Goal: Transaction & Acquisition: Purchase product/service

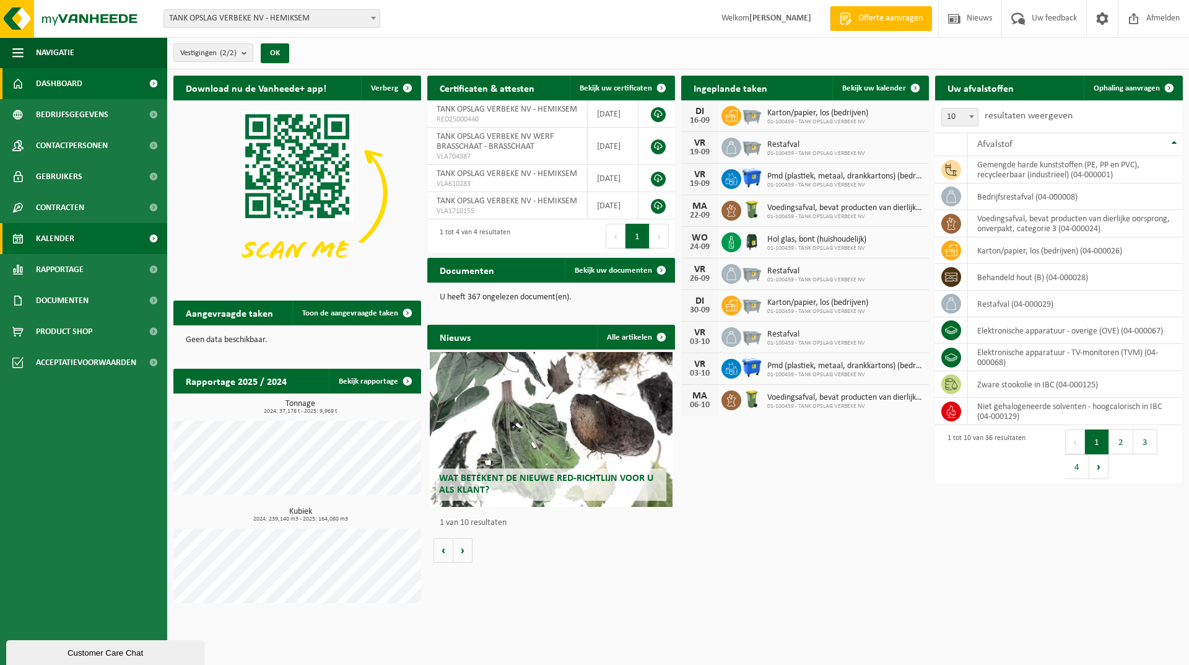
click at [75, 237] on link "Kalender" at bounding box center [83, 238] width 167 height 31
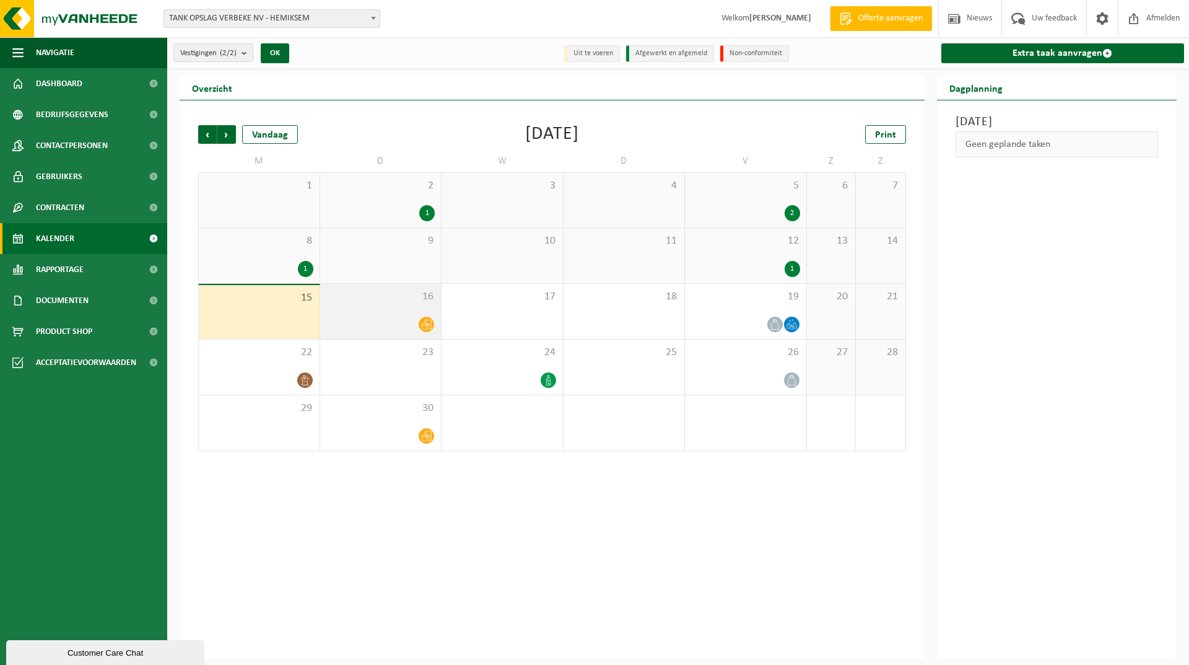
click at [345, 315] on div "16" at bounding box center [380, 311] width 121 height 55
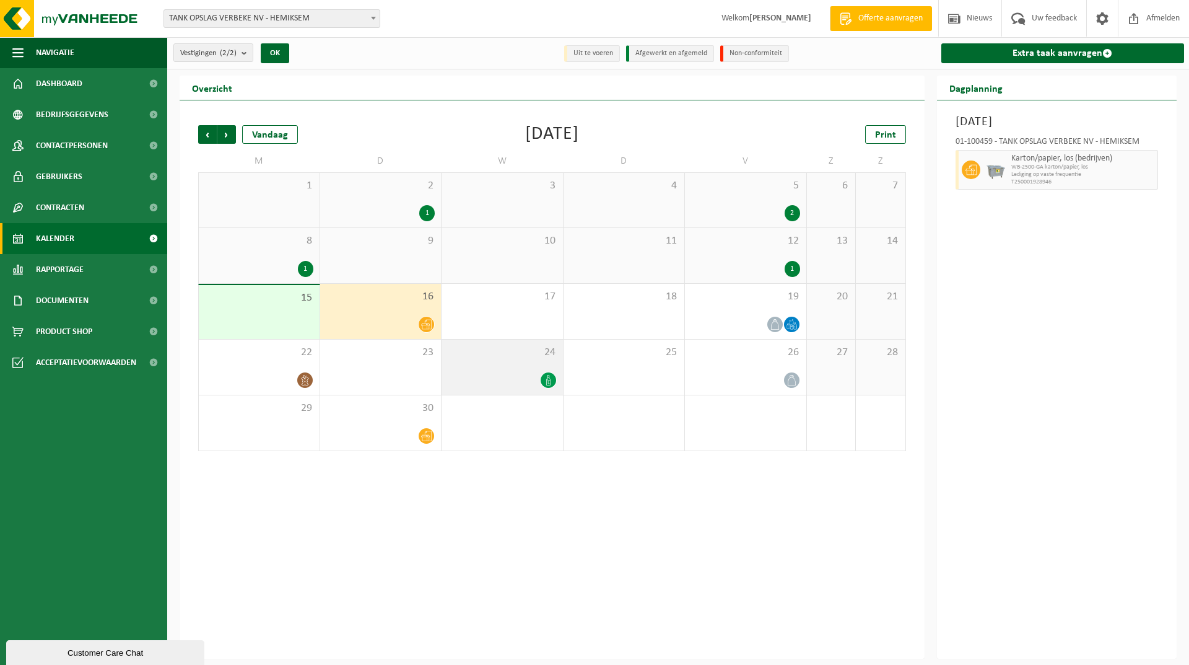
click at [520, 375] on div at bounding box center [502, 380] width 109 height 17
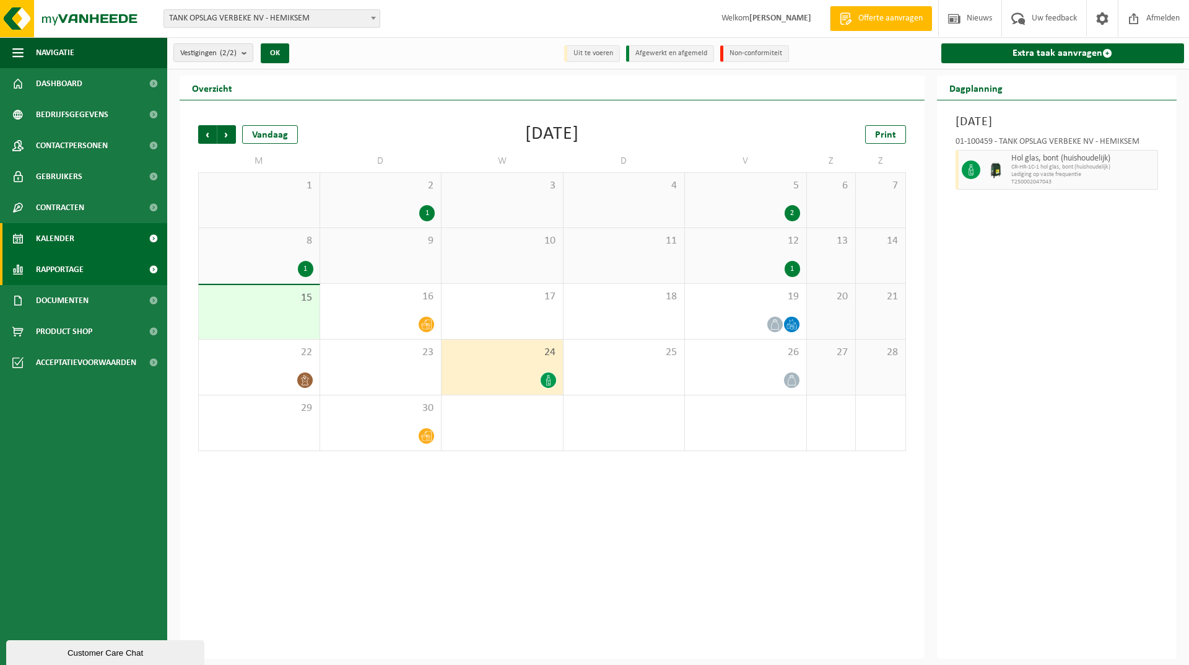
click at [59, 273] on span "Rapportage" at bounding box center [60, 269] width 48 height 31
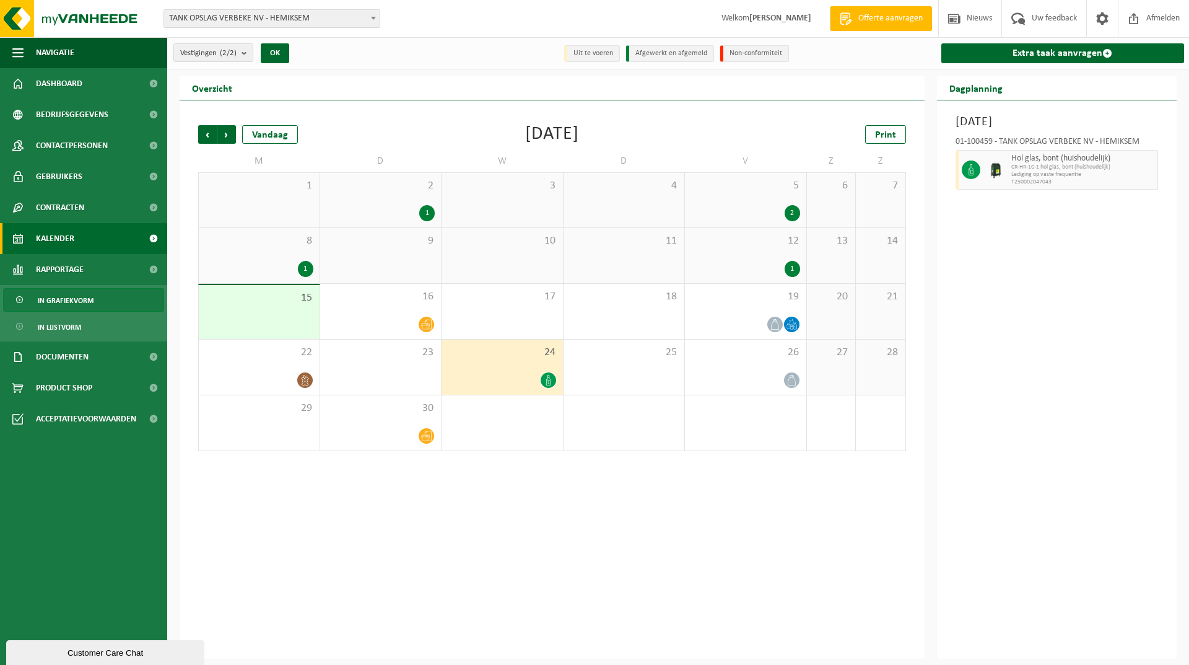
click at [68, 298] on span "In grafiekvorm" at bounding box center [66, 301] width 56 height 24
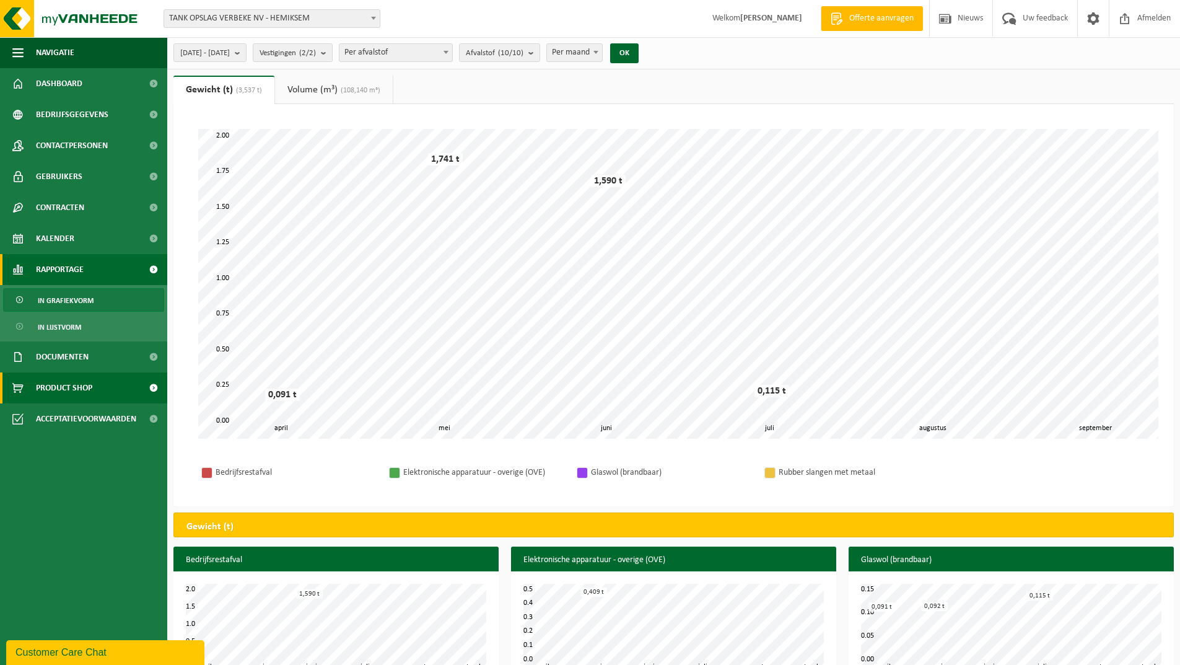
click at [65, 387] on span "Product Shop" at bounding box center [64, 387] width 56 height 31
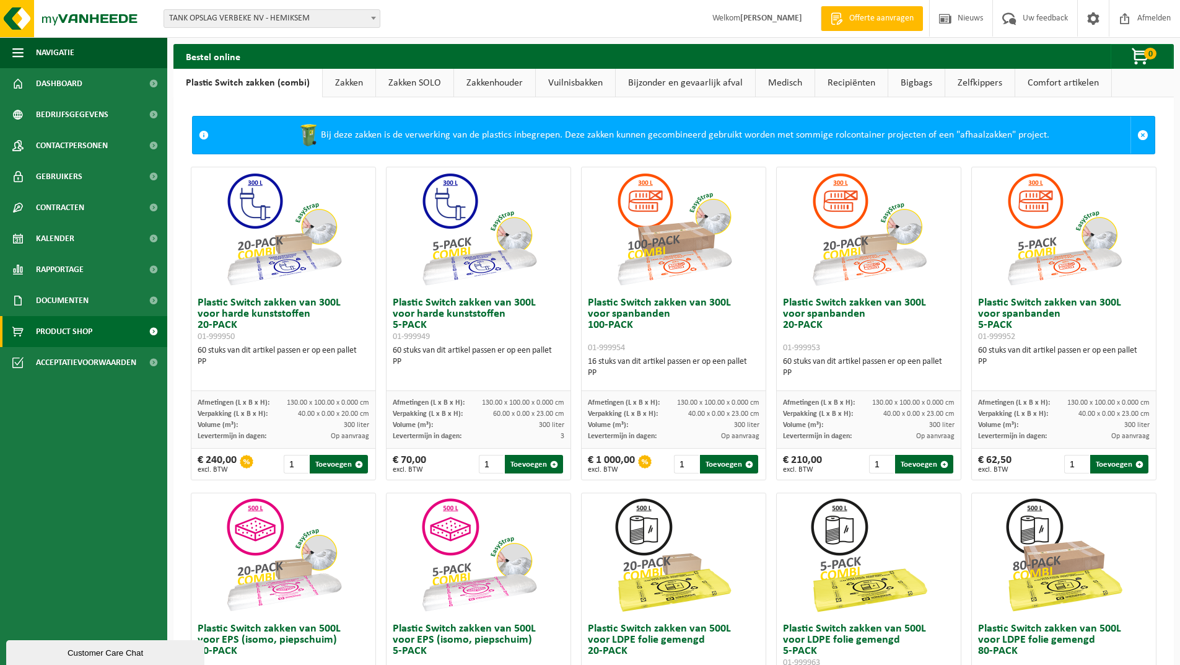
click at [561, 84] on link "Vuilnisbakken" at bounding box center [575, 83] width 79 height 28
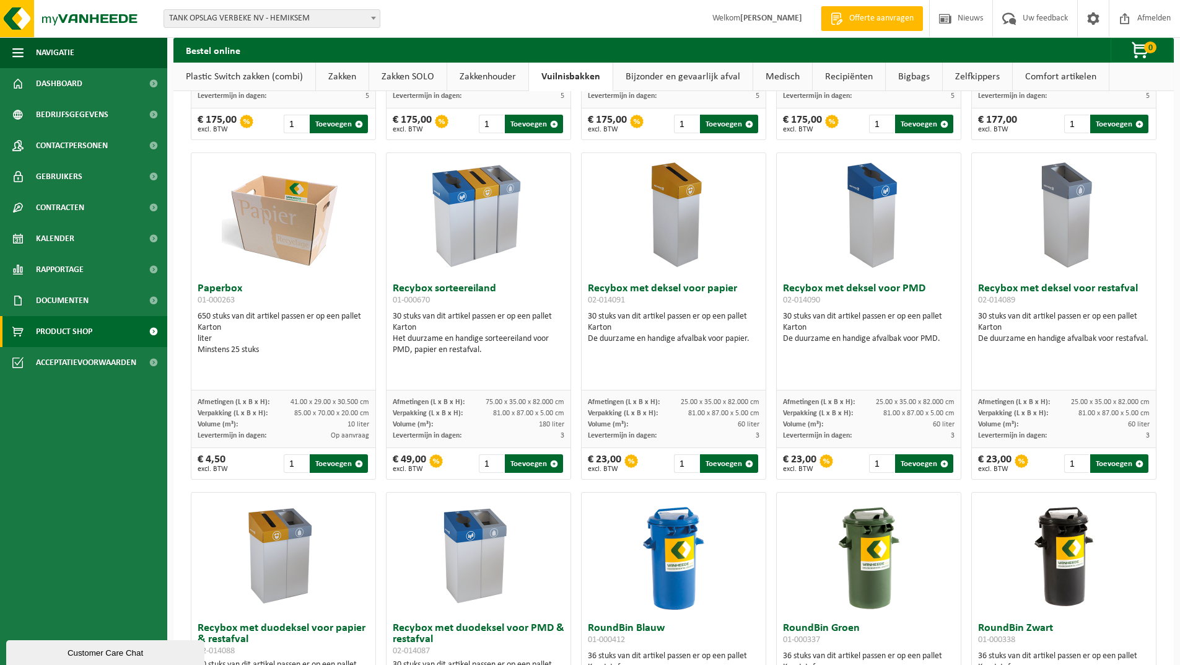
scroll to position [82, 0]
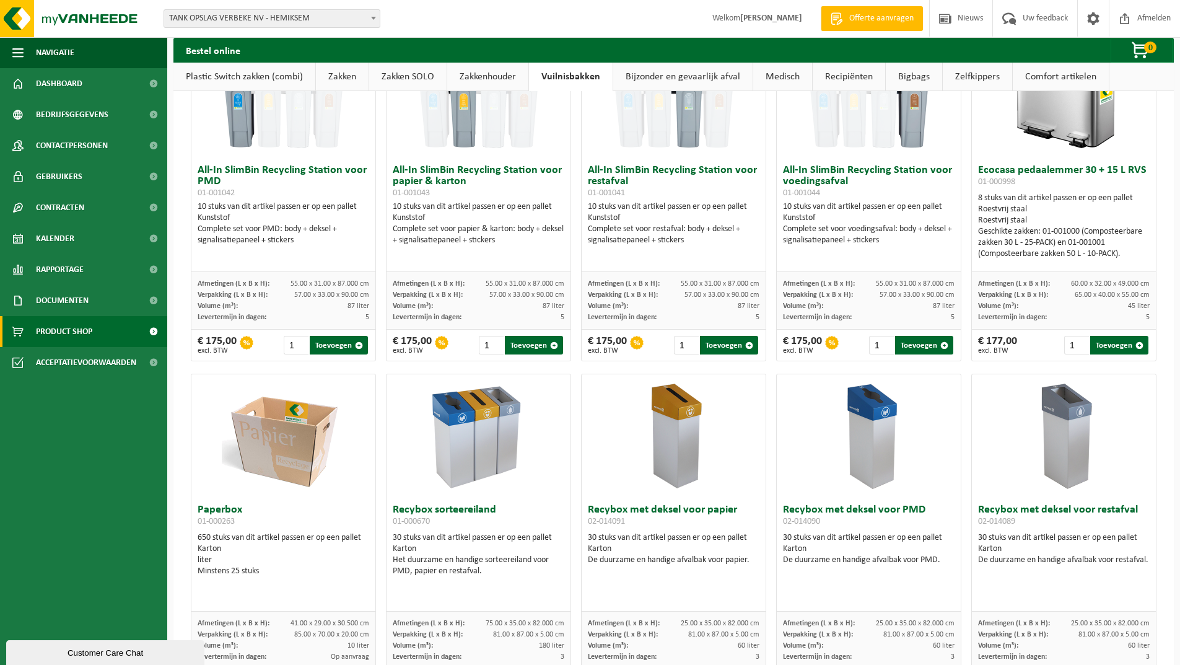
click at [851, 79] on link "Recipiënten" at bounding box center [849, 77] width 72 height 28
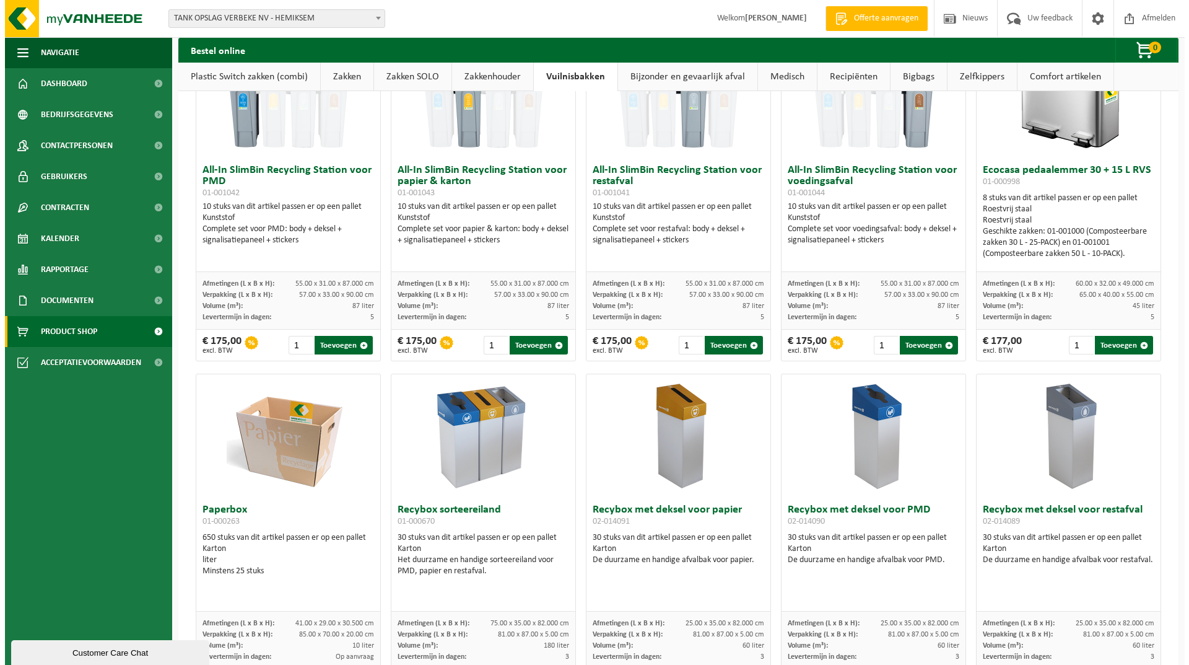
scroll to position [0, 0]
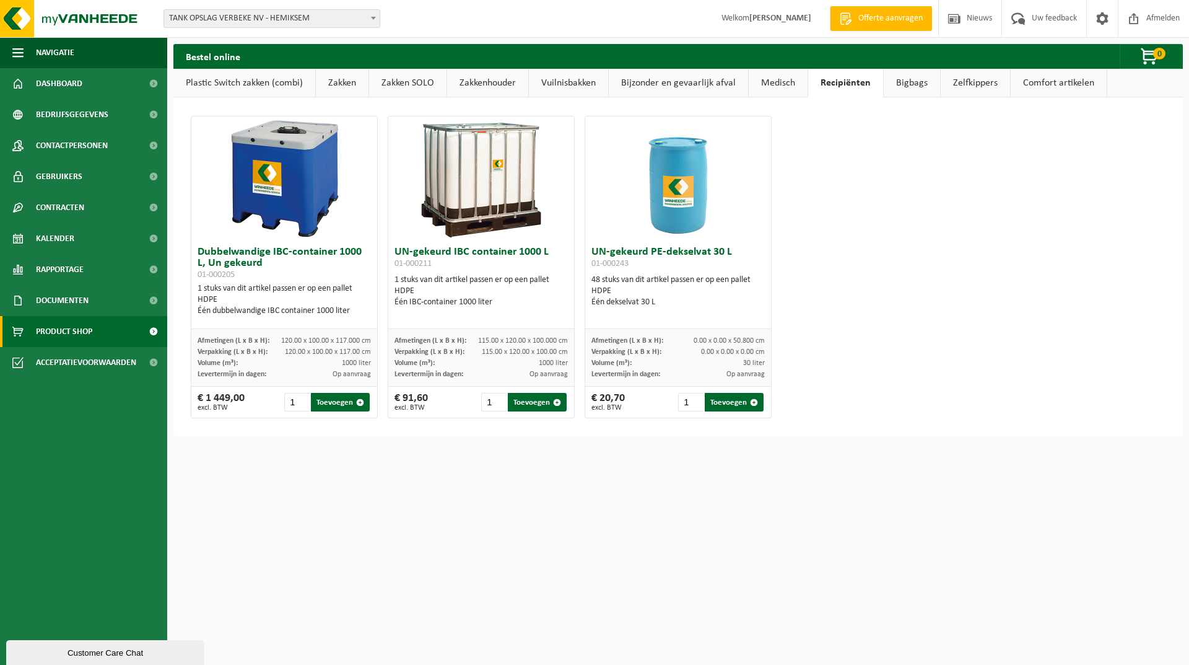
click at [914, 85] on link "Bigbags" at bounding box center [912, 83] width 56 height 28
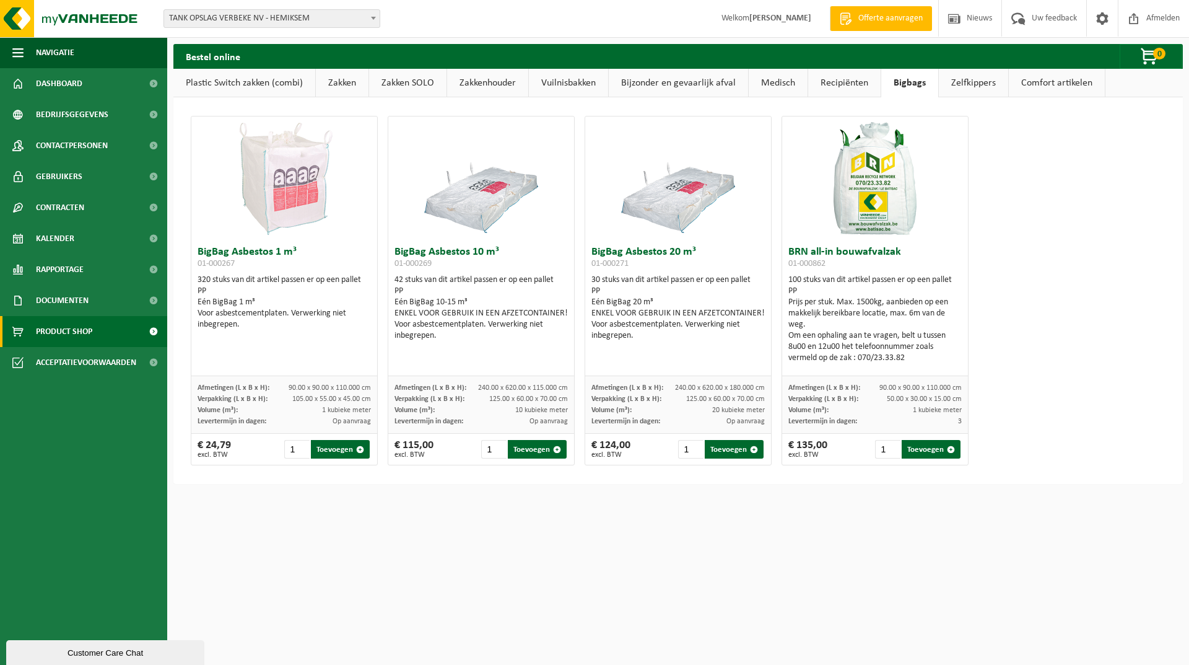
click at [977, 76] on link "Zelfkippers" at bounding box center [973, 83] width 69 height 28
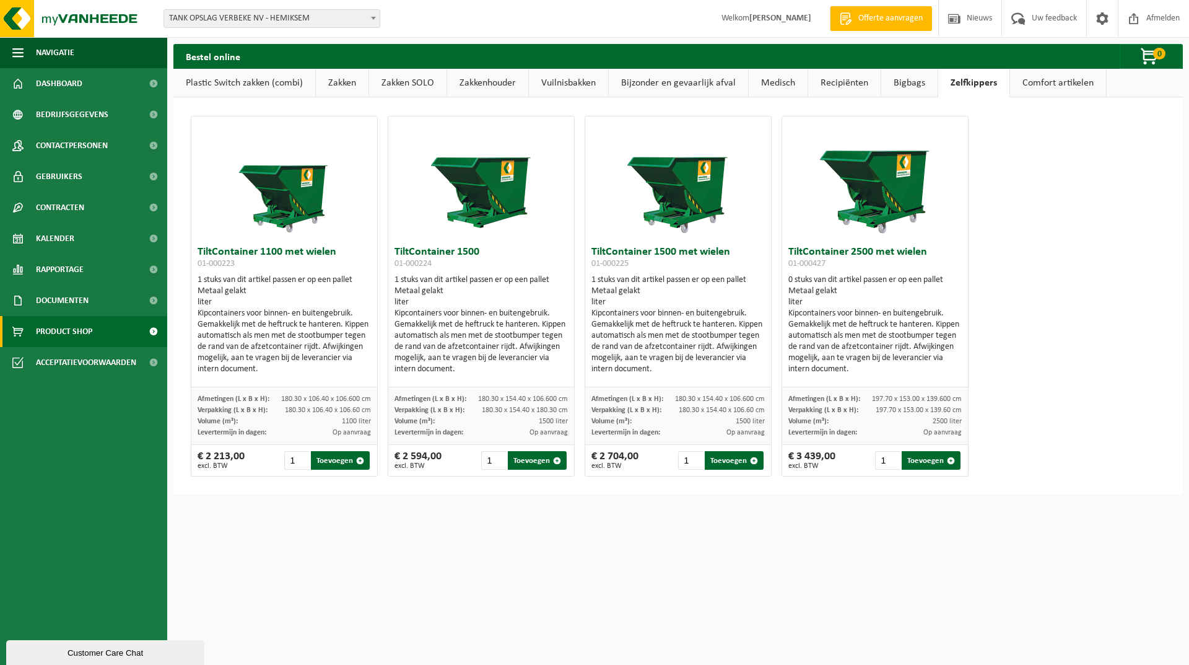
click at [1051, 84] on link "Comfort artikelen" at bounding box center [1058, 83] width 96 height 28
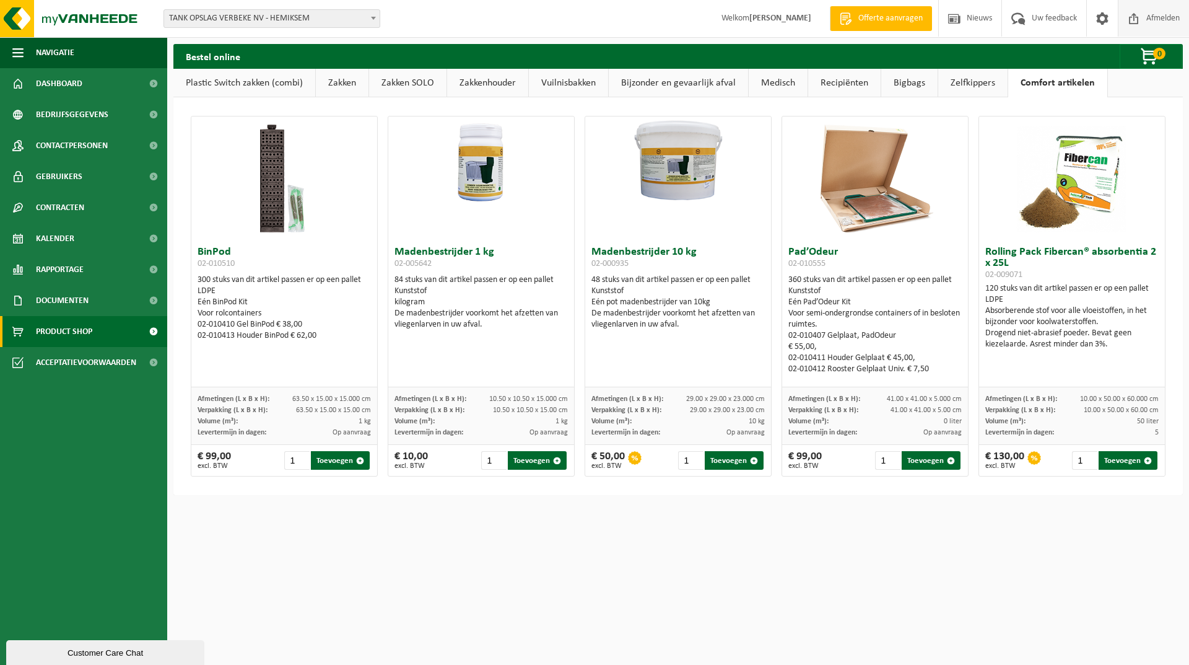
click at [1160, 15] on span "Afmelden" at bounding box center [1164, 18] width 40 height 37
